Goal: Task Accomplishment & Management: Manage account settings

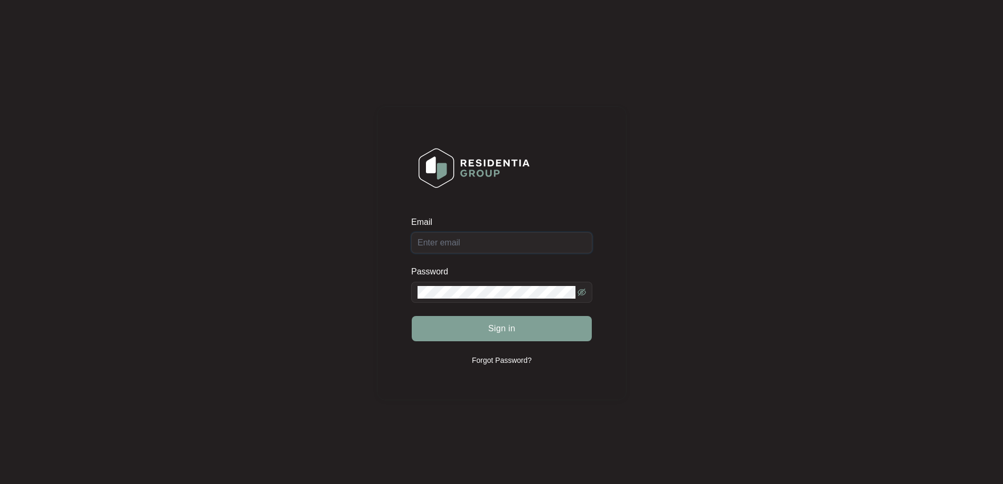
click at [522, 244] on input "Email" at bounding box center [501, 242] width 181 height 21
type input "[EMAIL_ADDRESS][DOMAIN_NAME]"
click at [500, 282] on span at bounding box center [501, 292] width 181 height 21
click at [507, 324] on span "Sign in" at bounding box center [501, 328] width 27 height 13
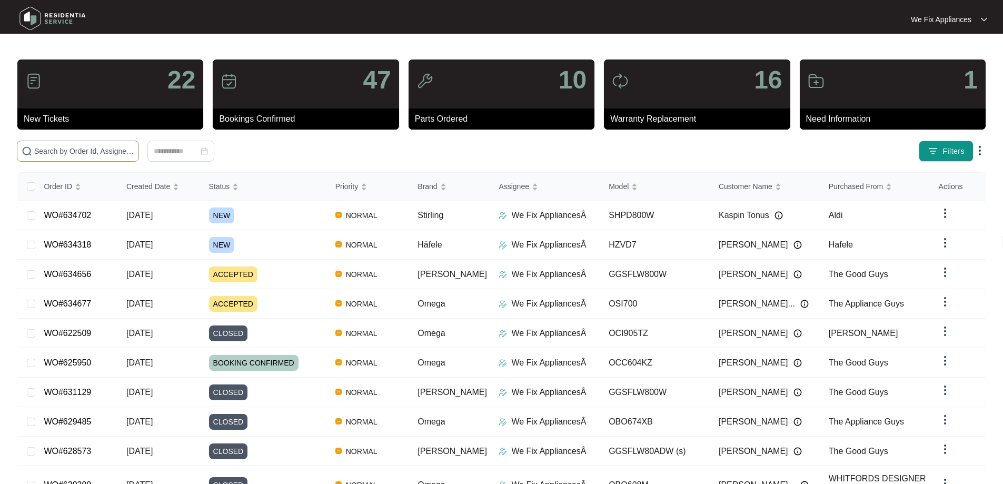
paste input "634677"
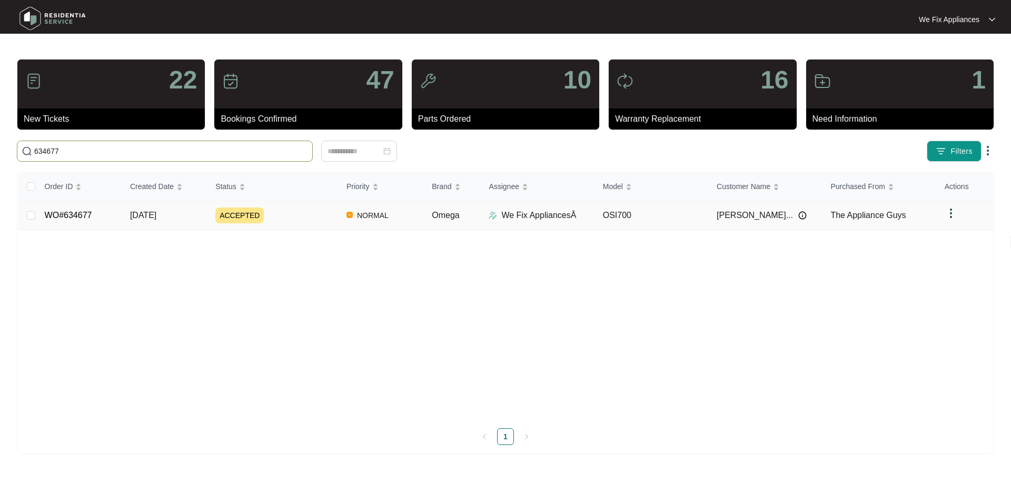
type input "634677"
click at [66, 217] on link "WO#634677" at bounding box center [68, 215] width 47 height 9
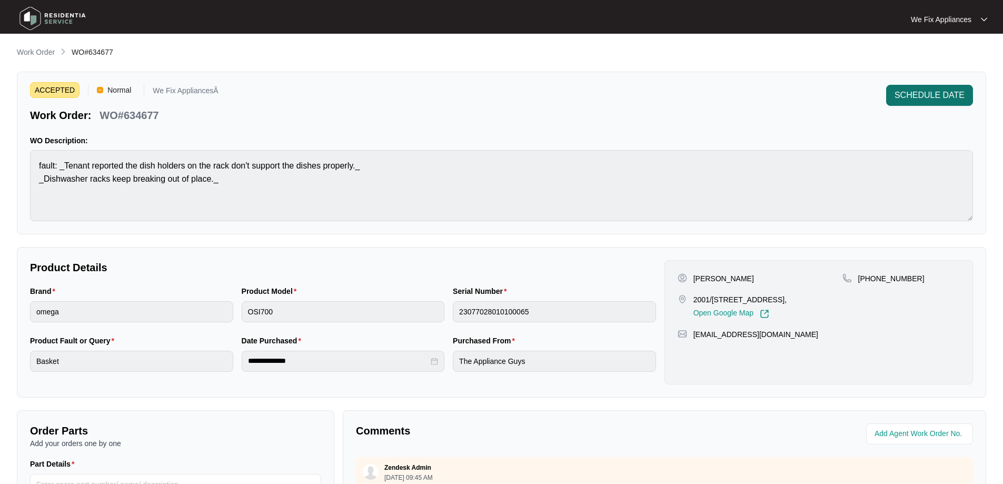
click at [921, 91] on span "SCHEDULE DATE" at bounding box center [929, 95] width 70 height 13
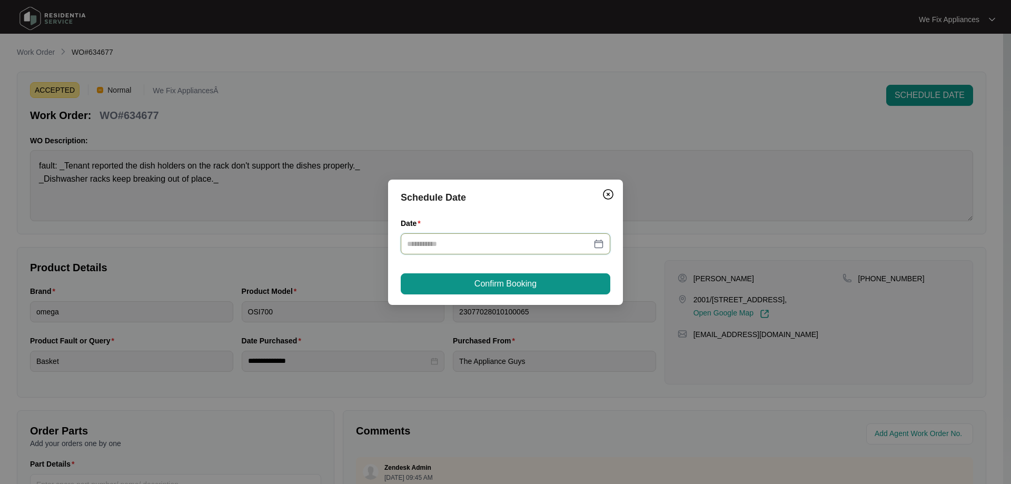
click at [501, 240] on input "Date" at bounding box center [499, 244] width 184 height 12
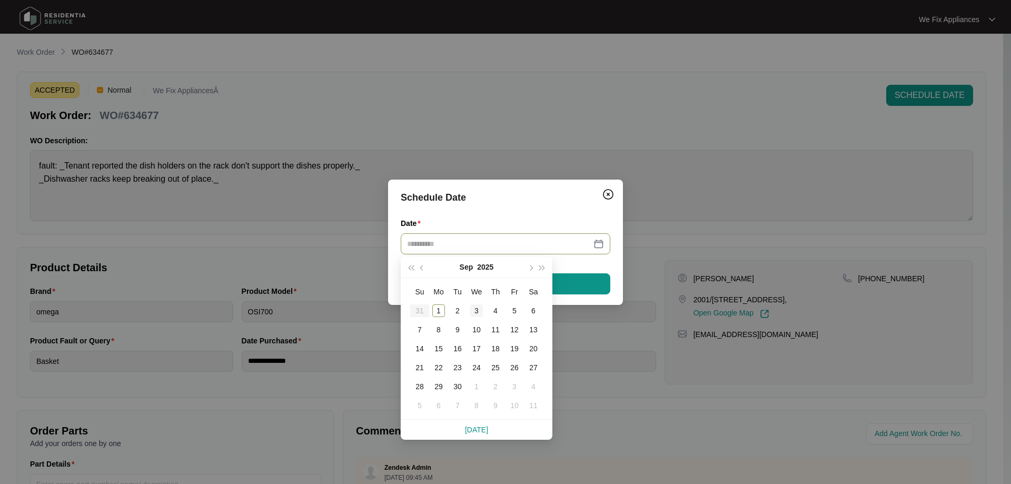
type input "**********"
click at [474, 313] on div "3" at bounding box center [476, 310] width 13 height 13
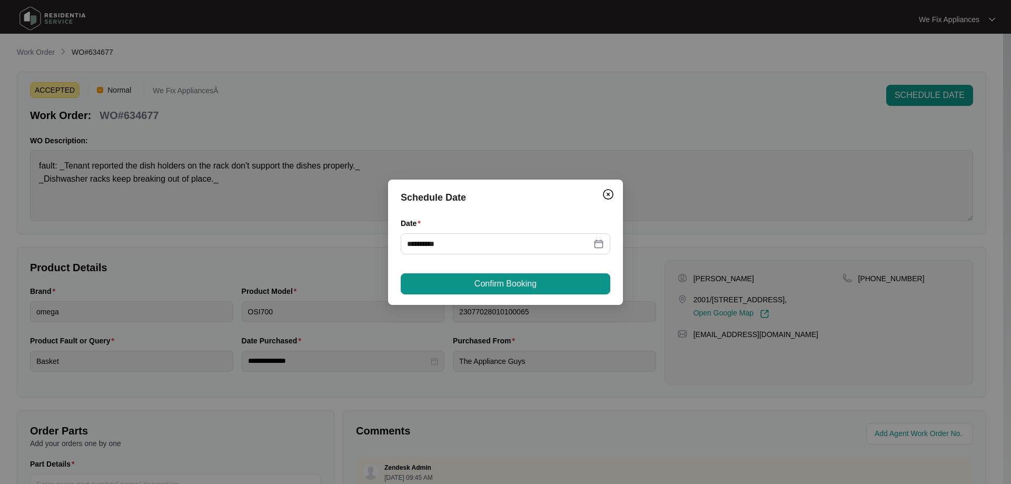
click at [501, 280] on span "Confirm Booking" at bounding box center [505, 283] width 62 height 13
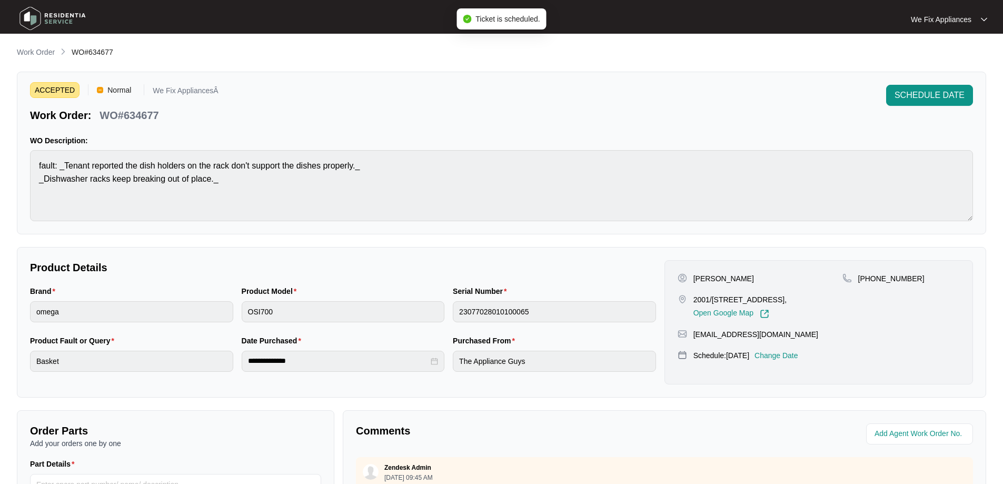
click at [60, 23] on img at bounding box center [53, 19] width 74 height 32
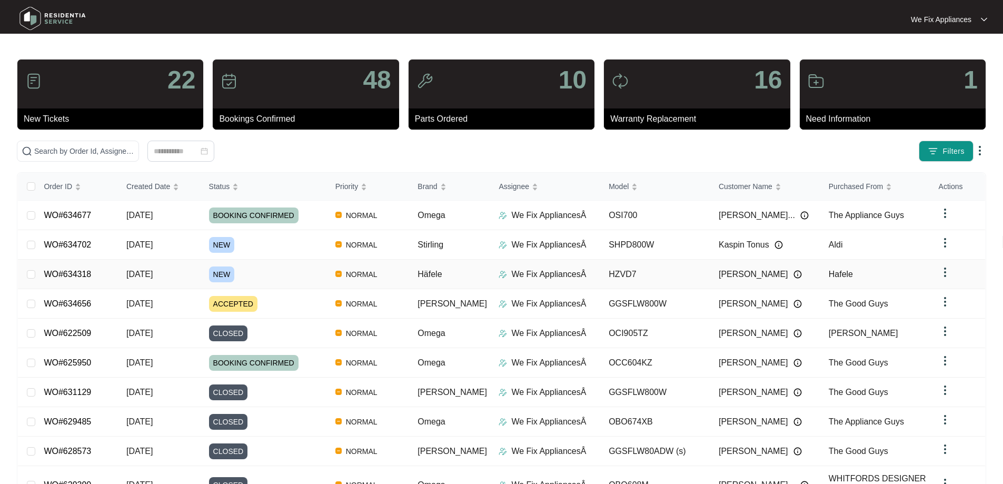
click at [67, 275] on link "WO#634318" at bounding box center [67, 274] width 47 height 9
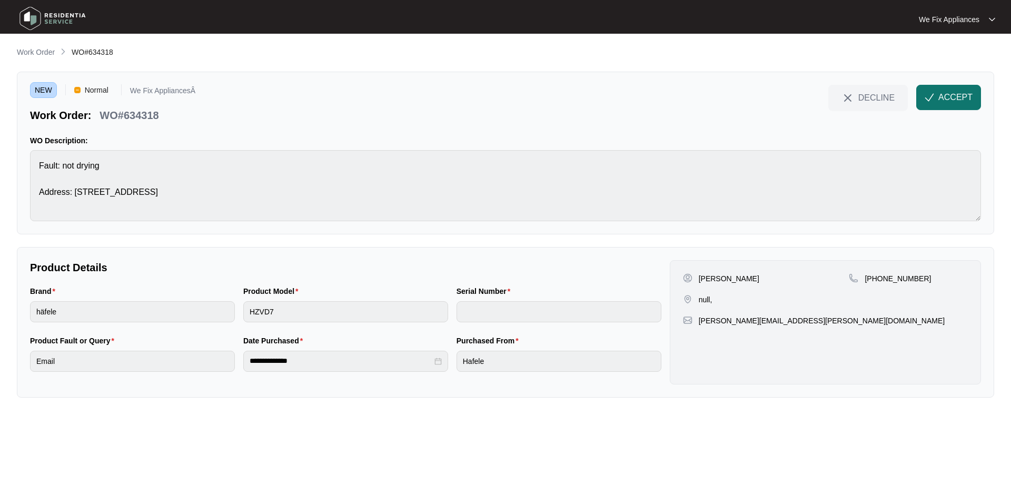
click at [928, 104] on button "ACCEPT" at bounding box center [948, 97] width 65 height 25
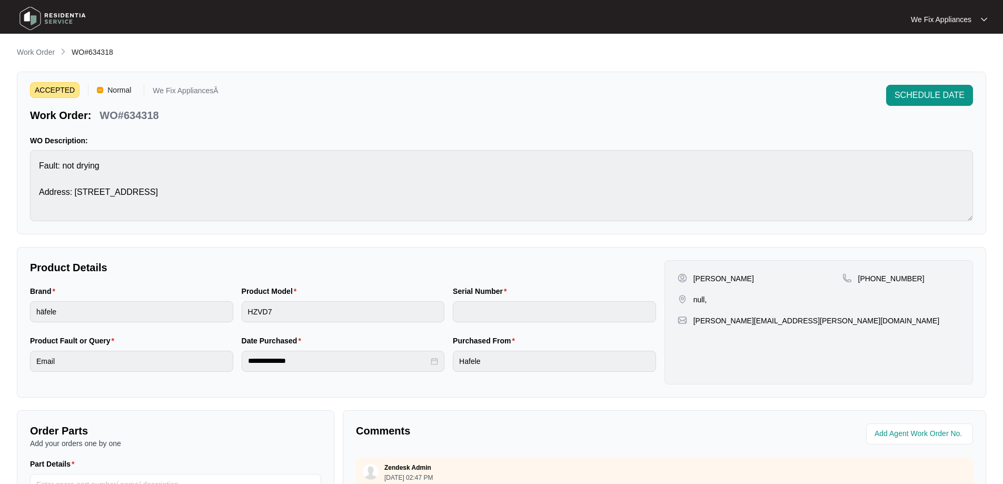
click at [916, 270] on div "[PERSON_NAME] null, [PHONE_NUMBER] [PERSON_NAME][EMAIL_ADDRESS][PERSON_NAME][DO…" at bounding box center [818, 322] width 309 height 124
drag, startPoint x: 918, startPoint y: 278, endPoint x: 870, endPoint y: 281, distance: 47.5
click at [870, 281] on div "[PHONE_NUMBER]" at bounding box center [900, 278] width 117 height 11
copy p "435295644"
drag, startPoint x: 747, startPoint y: 276, endPoint x: 720, endPoint y: 283, distance: 27.6
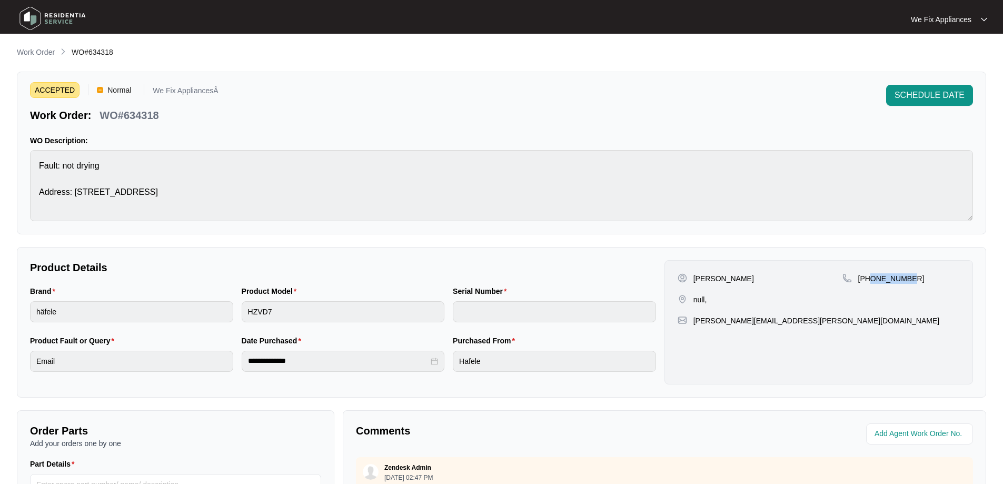
click at [720, 283] on div "[PERSON_NAME]" at bounding box center [760, 278] width 165 height 11
copy p "[PERSON_NAME]"
drag, startPoint x: 170, startPoint y: 124, endPoint x: 123, endPoint y: 122, distance: 46.9
click at [123, 122] on div "ACCEPTED Normal We Fix AppliancesÂ Work Order: WO#634318 SCHEDULE DATE WO Descr…" at bounding box center [501, 153] width 969 height 163
copy div "634318 SCHEDULE DATE WO Description:"
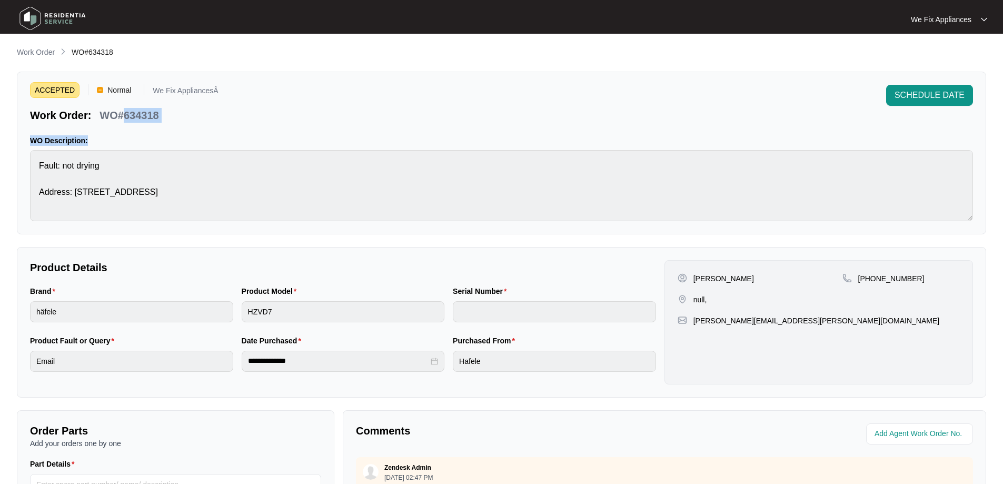
click at [65, 16] on img at bounding box center [53, 19] width 74 height 32
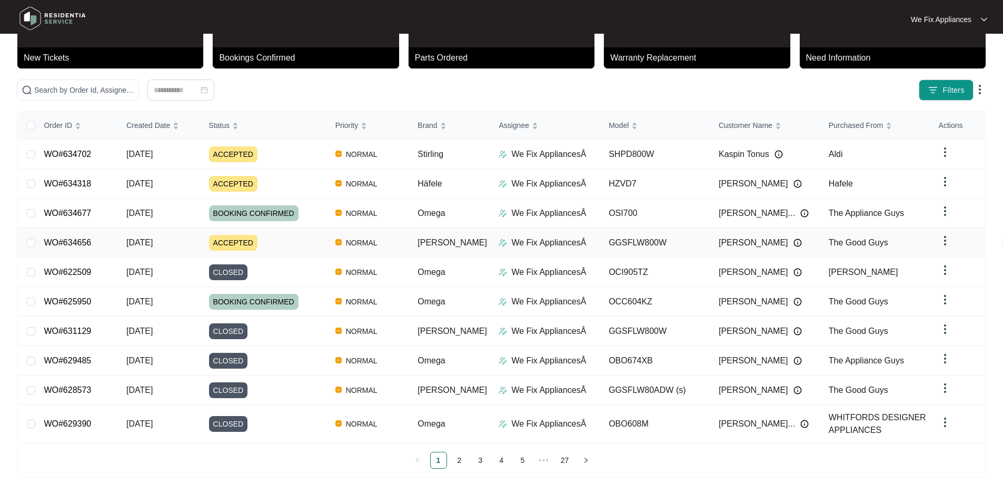
scroll to position [67, 0]
